Goal: Task Accomplishment & Management: Use online tool/utility

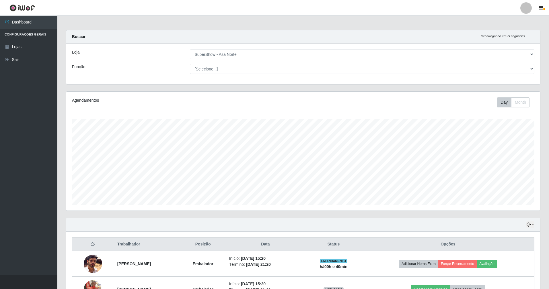
select select "71"
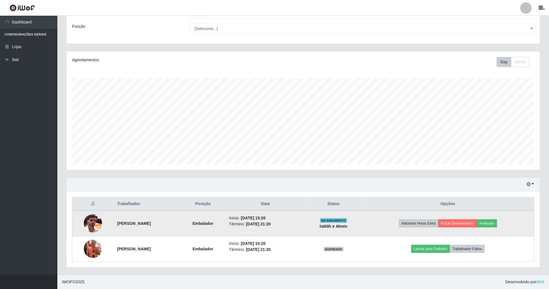
scroll to position [42, 0]
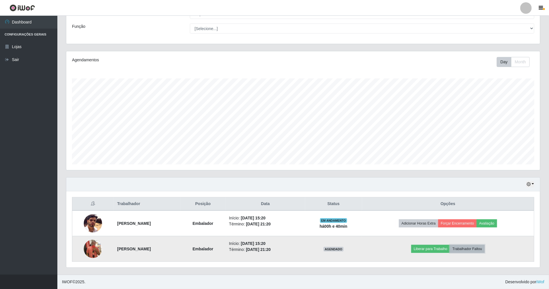
click at [481, 249] on button "Trabalhador Faltou" at bounding box center [467, 249] width 35 height 8
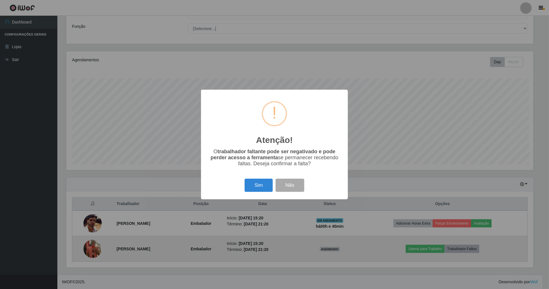
scroll to position [119, 468]
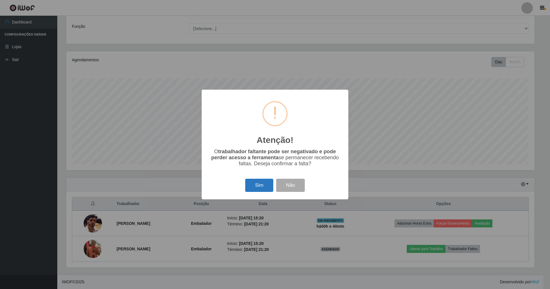
click at [265, 186] on button "Sim" at bounding box center [259, 185] width 28 height 13
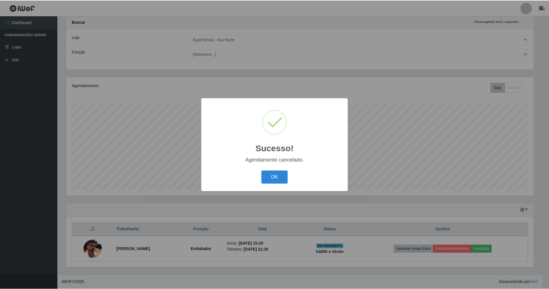
scroll to position [16, 0]
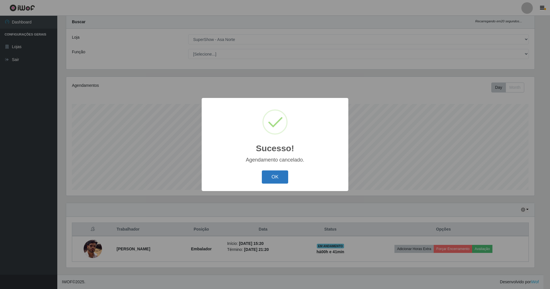
click at [276, 174] on button "OK" at bounding box center [275, 177] width 27 height 13
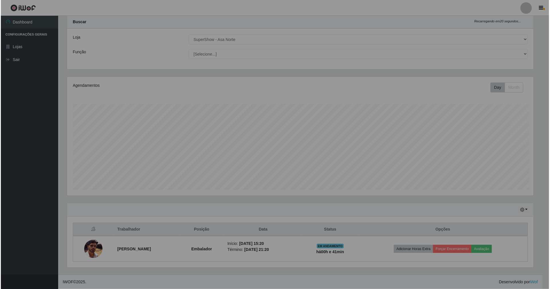
scroll to position [119, 473]
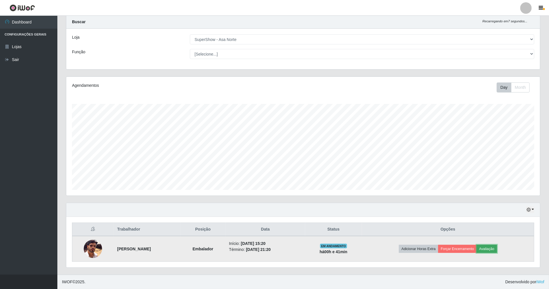
click at [497, 246] on button "Avaliação" at bounding box center [486, 249] width 20 height 8
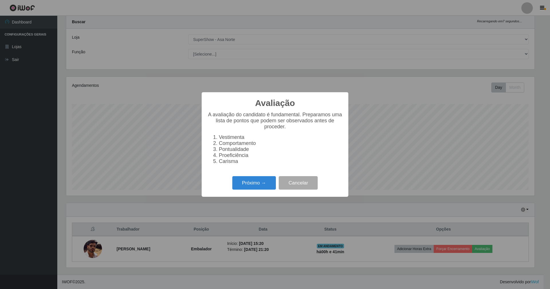
scroll to position [119, 468]
click at [252, 181] on div "Próximo → Cancelar" at bounding box center [274, 183] width 135 height 16
click at [253, 183] on button "Próximo →" at bounding box center [254, 182] width 44 height 13
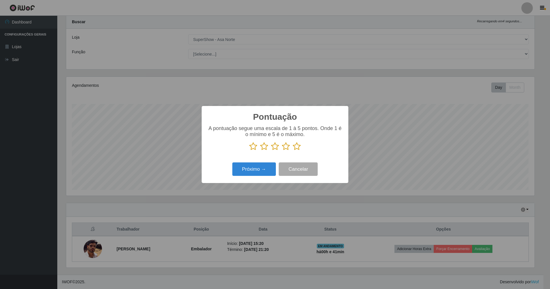
click at [297, 144] on icon at bounding box center [297, 146] width 8 height 9
click at [293, 151] on input "radio" at bounding box center [293, 151] width 0 height 0
click at [248, 169] on button "Próximo →" at bounding box center [254, 168] width 44 height 13
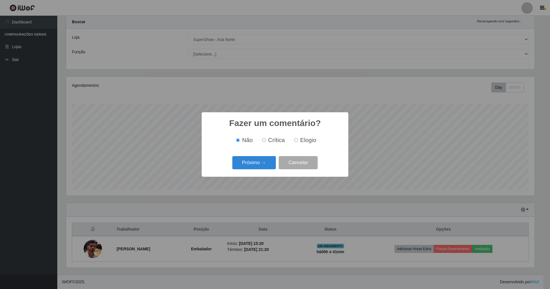
click at [296, 139] on input "Elogio" at bounding box center [296, 140] width 4 height 4
radio input "true"
click at [251, 161] on button "Próximo →" at bounding box center [254, 162] width 44 height 13
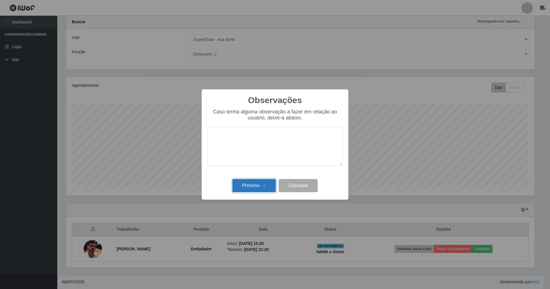
click at [252, 184] on button "Próximo →" at bounding box center [254, 185] width 44 height 13
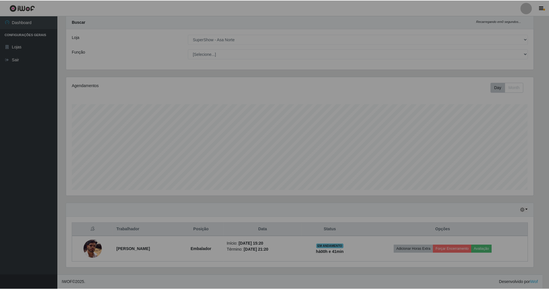
scroll to position [119, 473]
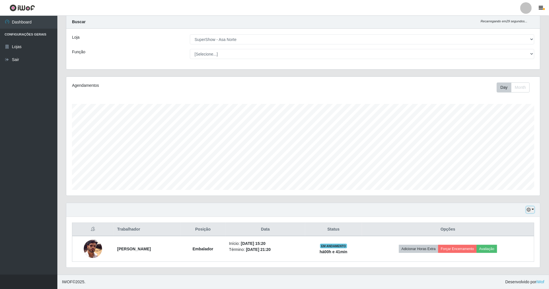
click at [530, 208] on button "button" at bounding box center [530, 210] width 8 height 7
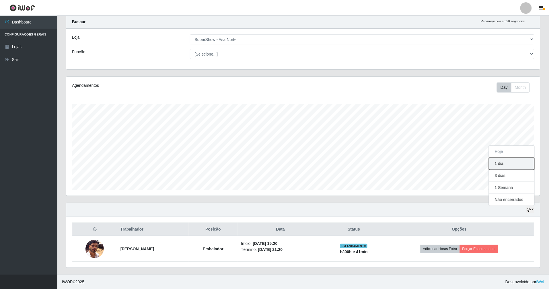
click at [507, 164] on button "1 dia" at bounding box center [511, 164] width 45 height 12
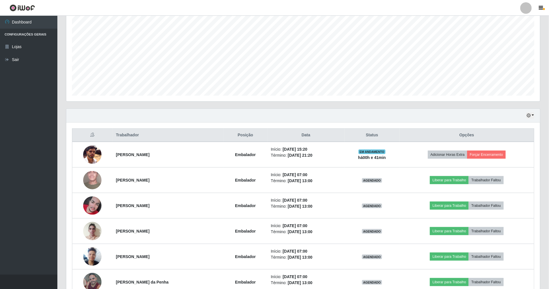
scroll to position [115, 0]
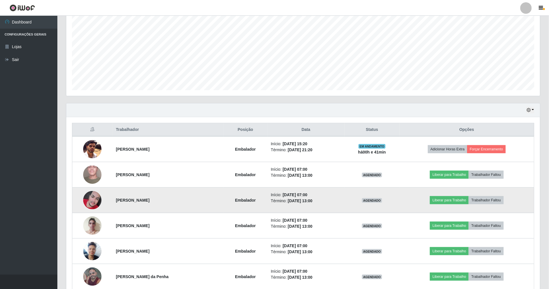
click at [95, 200] on img at bounding box center [92, 200] width 18 height 18
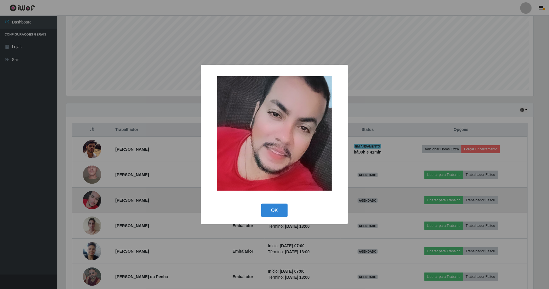
scroll to position [119, 468]
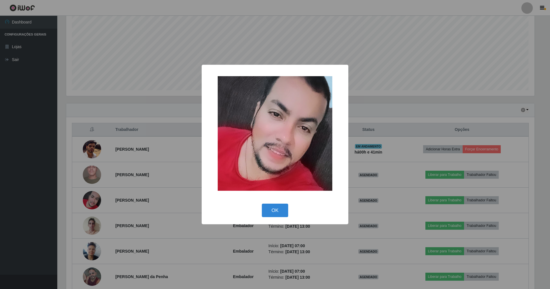
click at [174, 121] on div "× OK Cancel" at bounding box center [275, 144] width 550 height 289
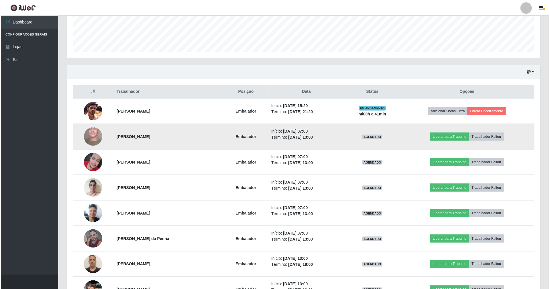
scroll to position [191, 0]
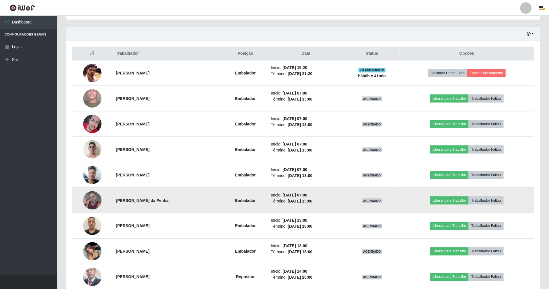
click at [91, 202] on img at bounding box center [92, 200] width 18 height 18
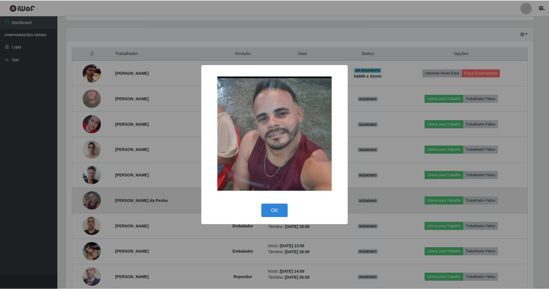
scroll to position [119, 468]
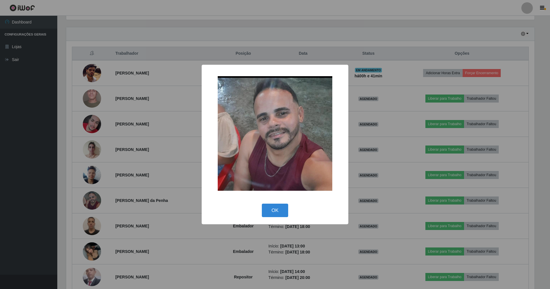
click at [179, 57] on div "× OK Cancel" at bounding box center [275, 144] width 550 height 289
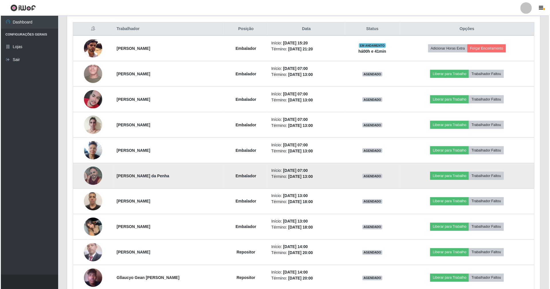
scroll to position [0, 0]
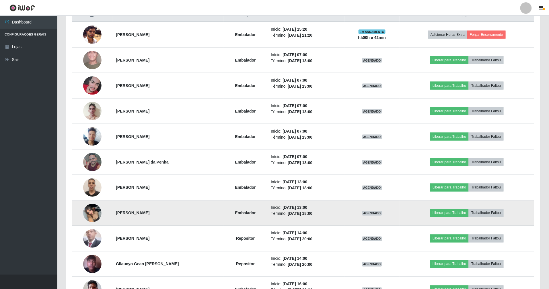
click at [89, 217] on img at bounding box center [92, 213] width 18 height 24
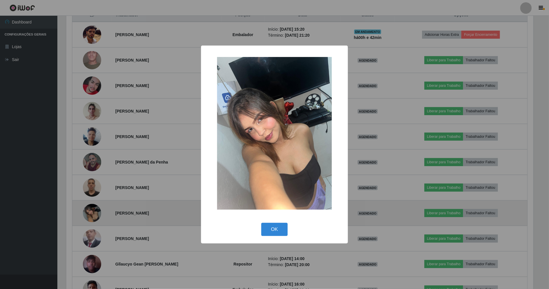
scroll to position [119, 468]
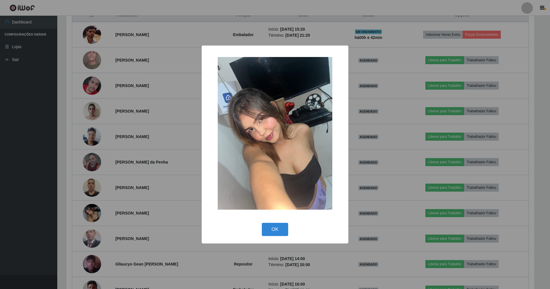
click at [151, 143] on div "× OK Cancel" at bounding box center [275, 144] width 550 height 289
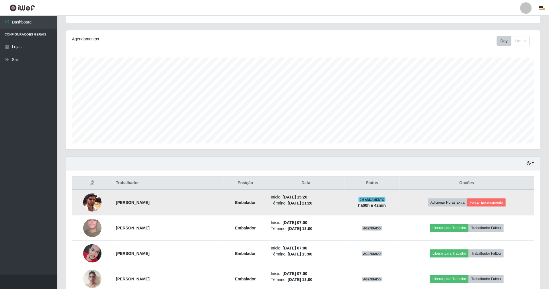
scroll to position [18, 0]
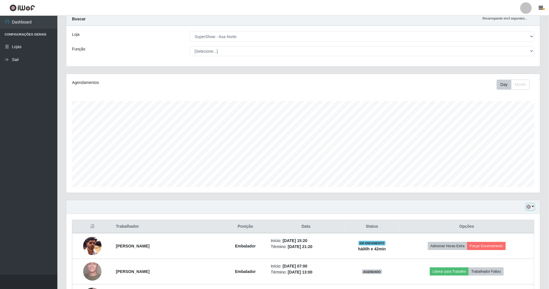
click at [528, 207] on icon "button" at bounding box center [528, 207] width 4 height 4
click at [510, 218] on button "Hoje" at bounding box center [511, 217] width 45 height 12
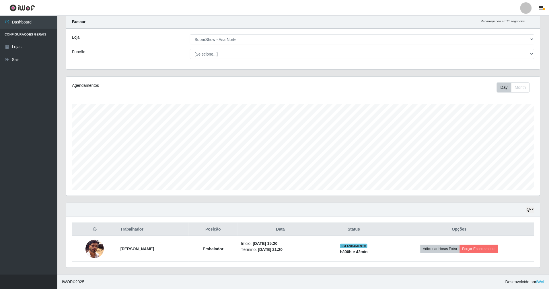
scroll to position [16, 0]
click at [530, 208] on icon "button" at bounding box center [528, 210] width 4 height 4
click at [507, 162] on button "1 dia" at bounding box center [511, 164] width 45 height 12
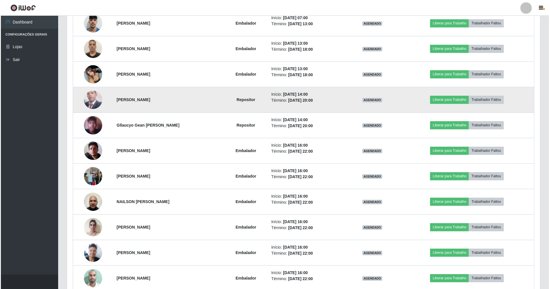
scroll to position [349, 0]
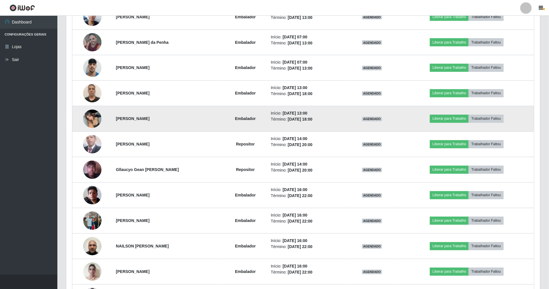
click at [89, 120] on img at bounding box center [92, 119] width 18 height 24
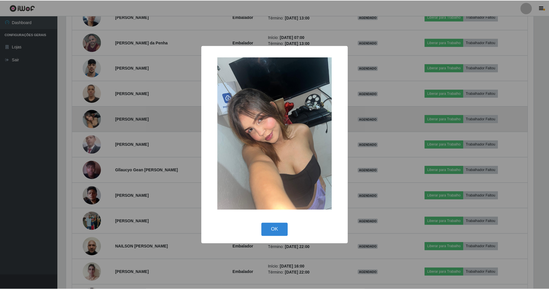
scroll to position [119, 468]
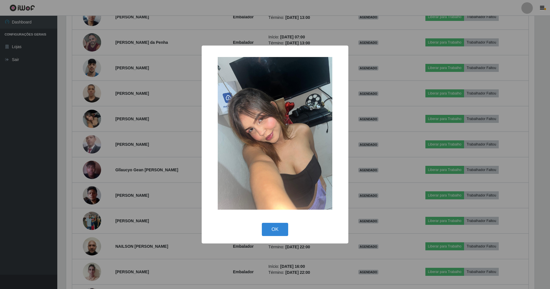
click at [144, 100] on div "× OK Cancel" at bounding box center [275, 144] width 550 height 289
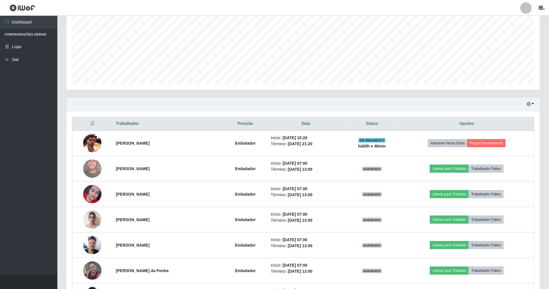
scroll to position [120, 0]
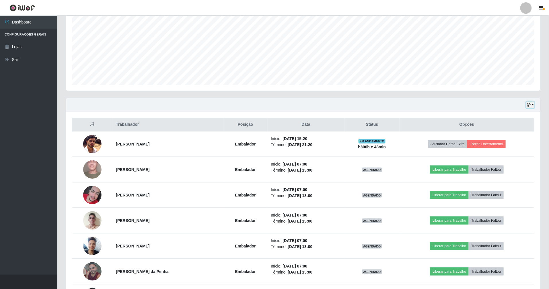
click at [530, 105] on icon "button" at bounding box center [528, 105] width 4 height 4
click at [507, 117] on button "Hoje" at bounding box center [511, 115] width 45 height 12
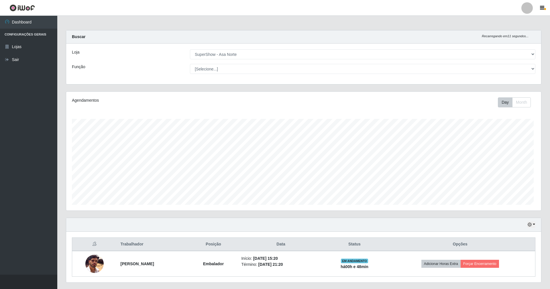
scroll to position [286459, 286104]
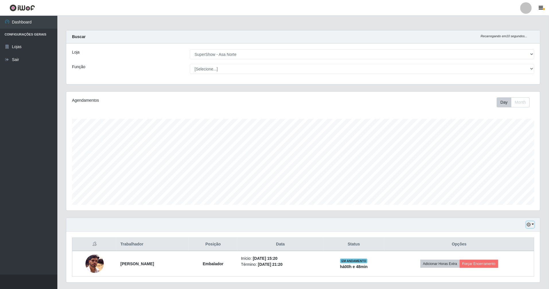
click at [530, 222] on button "button" at bounding box center [530, 225] width 8 height 7
click at [507, 188] on button "3 dias" at bounding box center [511, 191] width 45 height 12
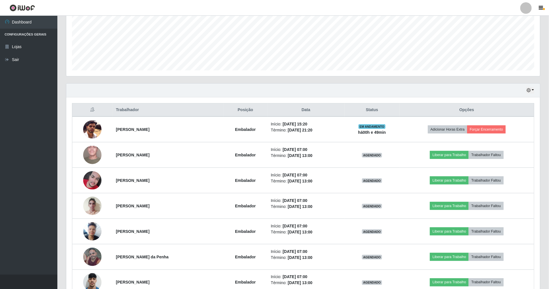
scroll to position [73, 0]
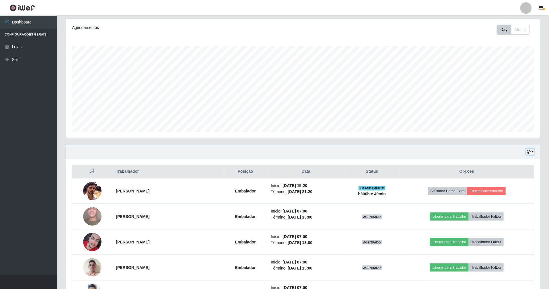
click at [531, 151] on button "button" at bounding box center [530, 152] width 8 height 7
click at [518, 164] on button "Hoje" at bounding box center [511, 162] width 45 height 12
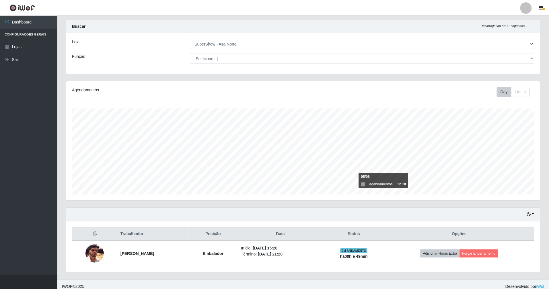
scroll to position [16, 0]
